Goal: Share content

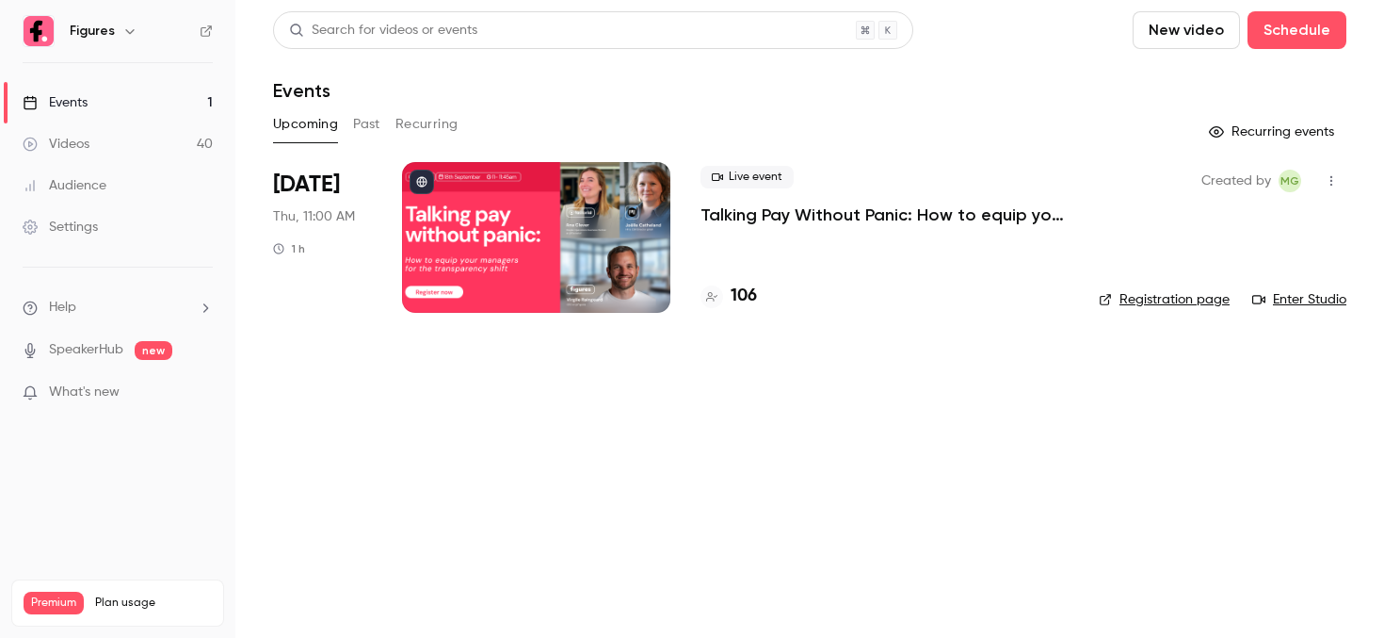
click at [461, 197] on div at bounding box center [536, 237] width 268 height 151
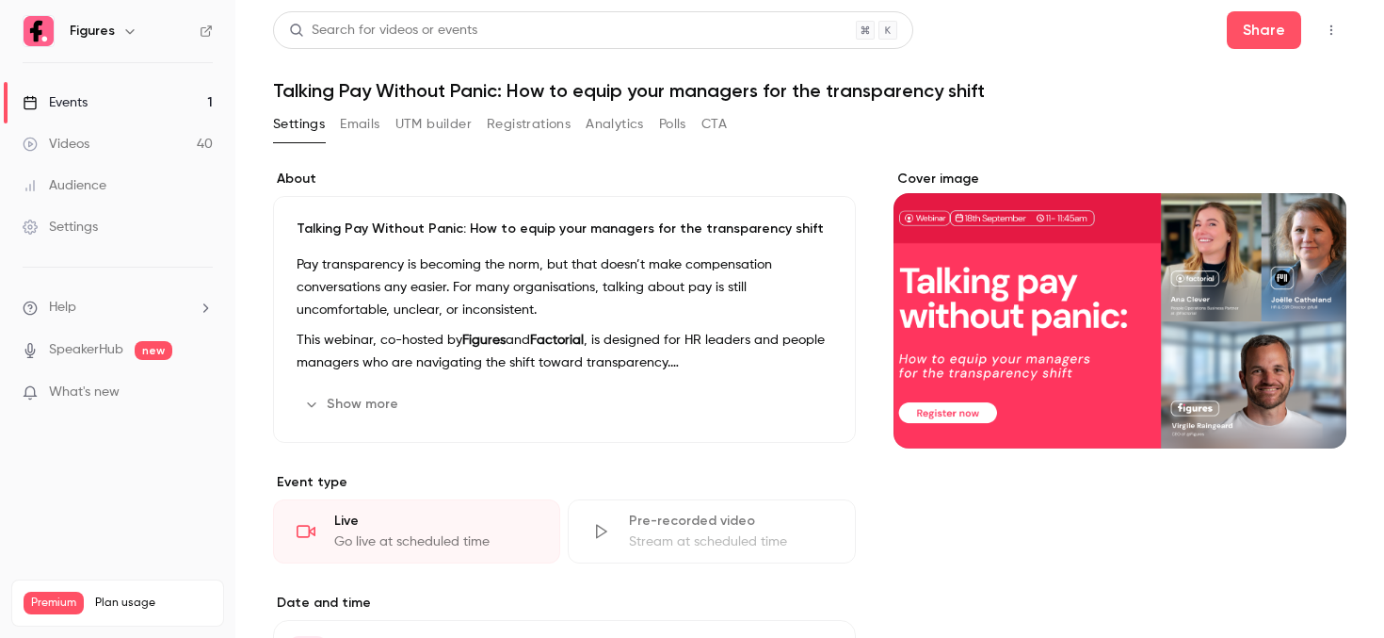
click at [526, 117] on button "Registrations" at bounding box center [529, 124] width 84 height 30
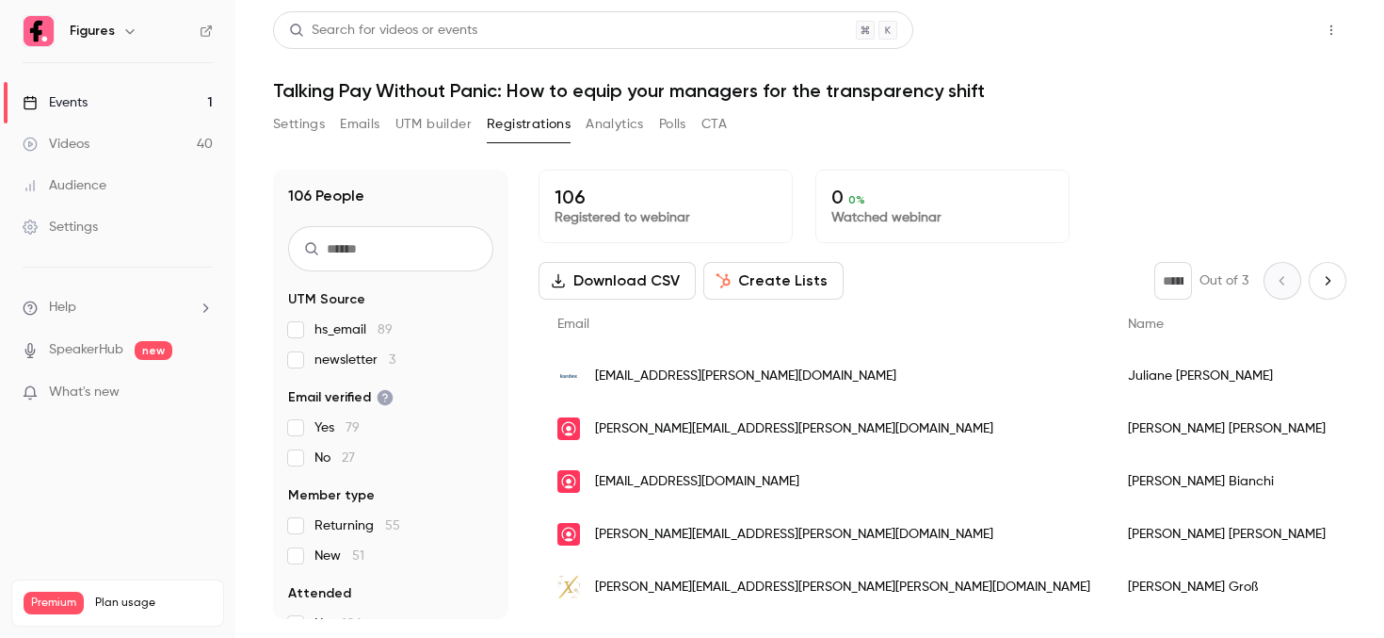
click at [1257, 40] on button "Share" at bounding box center [1264, 30] width 74 height 38
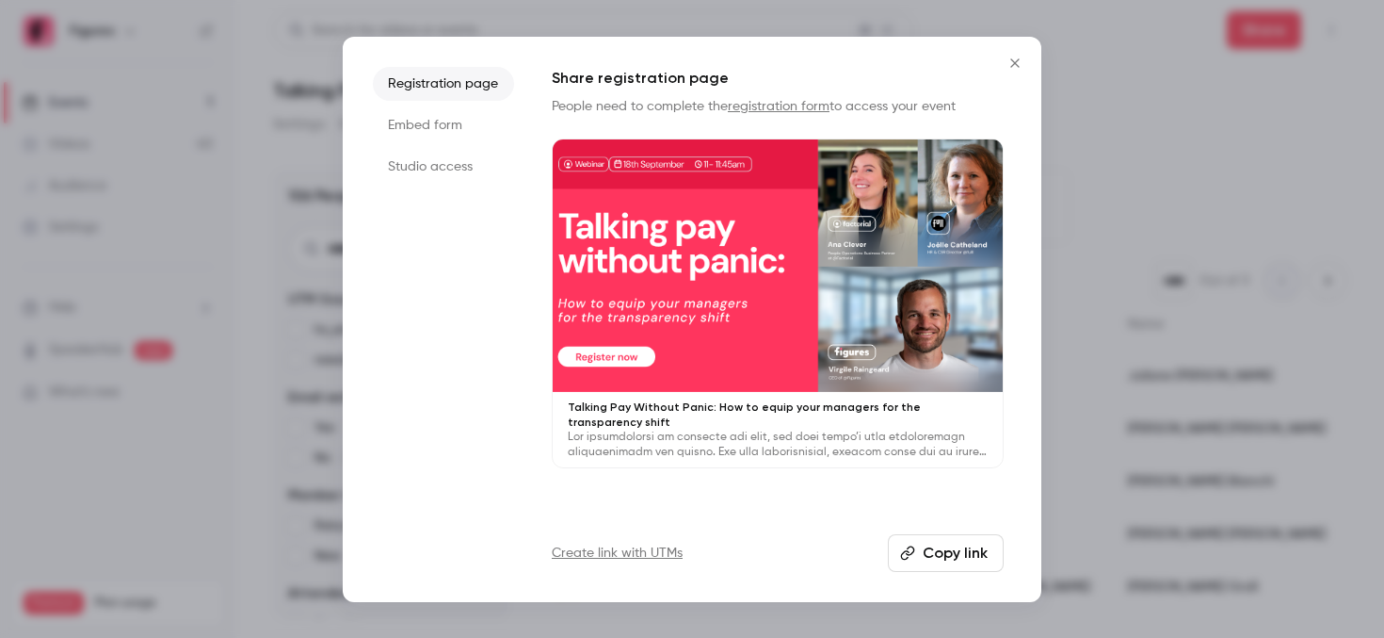
click at [945, 564] on button "Copy link" at bounding box center [946, 553] width 116 height 38
